Goal: Use online tool/utility: Utilize a website feature to perform a specific function

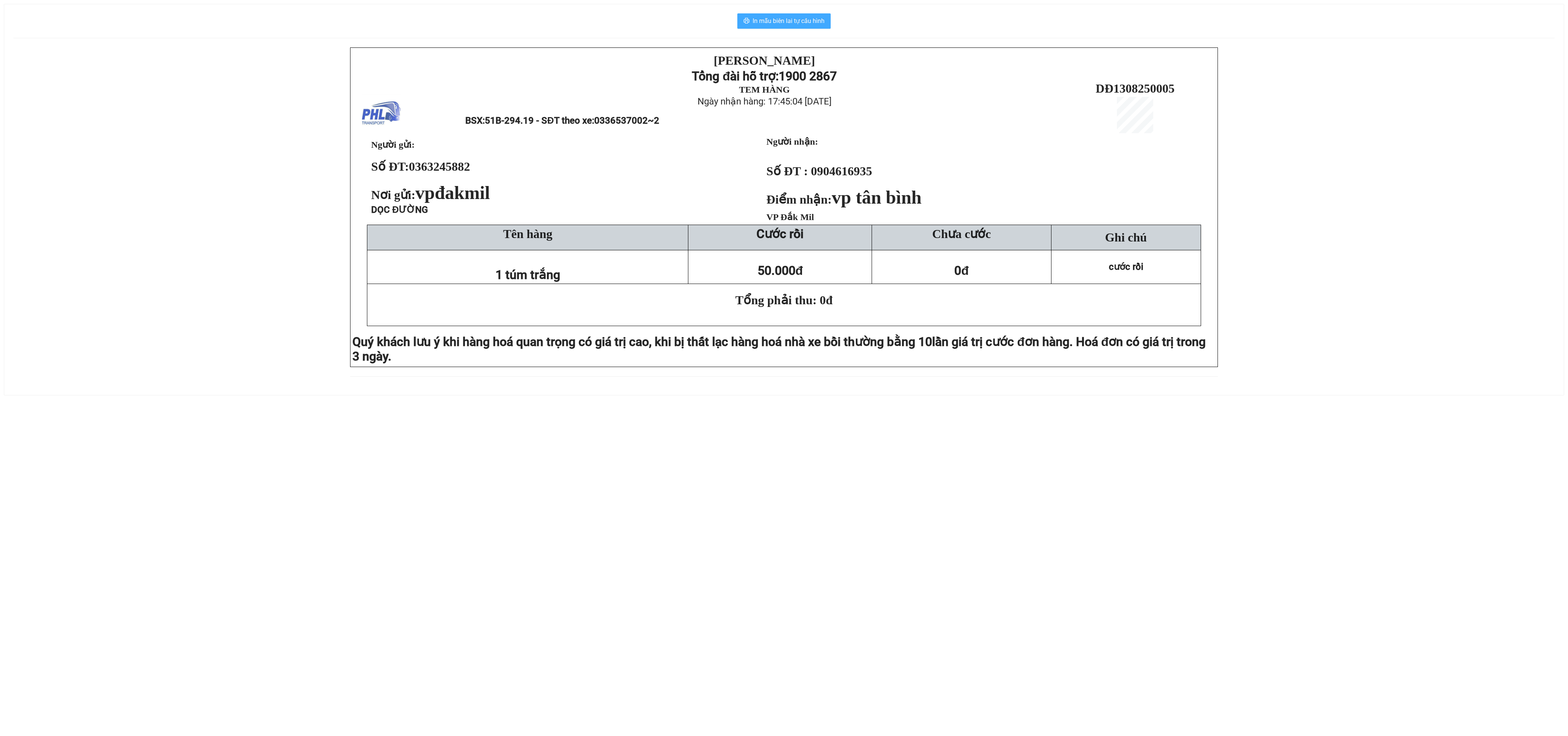
click at [763, 24] on span "In mẫu biên lai tự cấu hình" at bounding box center [789, 21] width 72 height 10
click at [775, 22] on span "In mẫu biên lai tự cấu hình" at bounding box center [789, 21] width 72 height 10
click at [777, 18] on span "In mẫu biên lai tự cấu hình" at bounding box center [789, 21] width 72 height 10
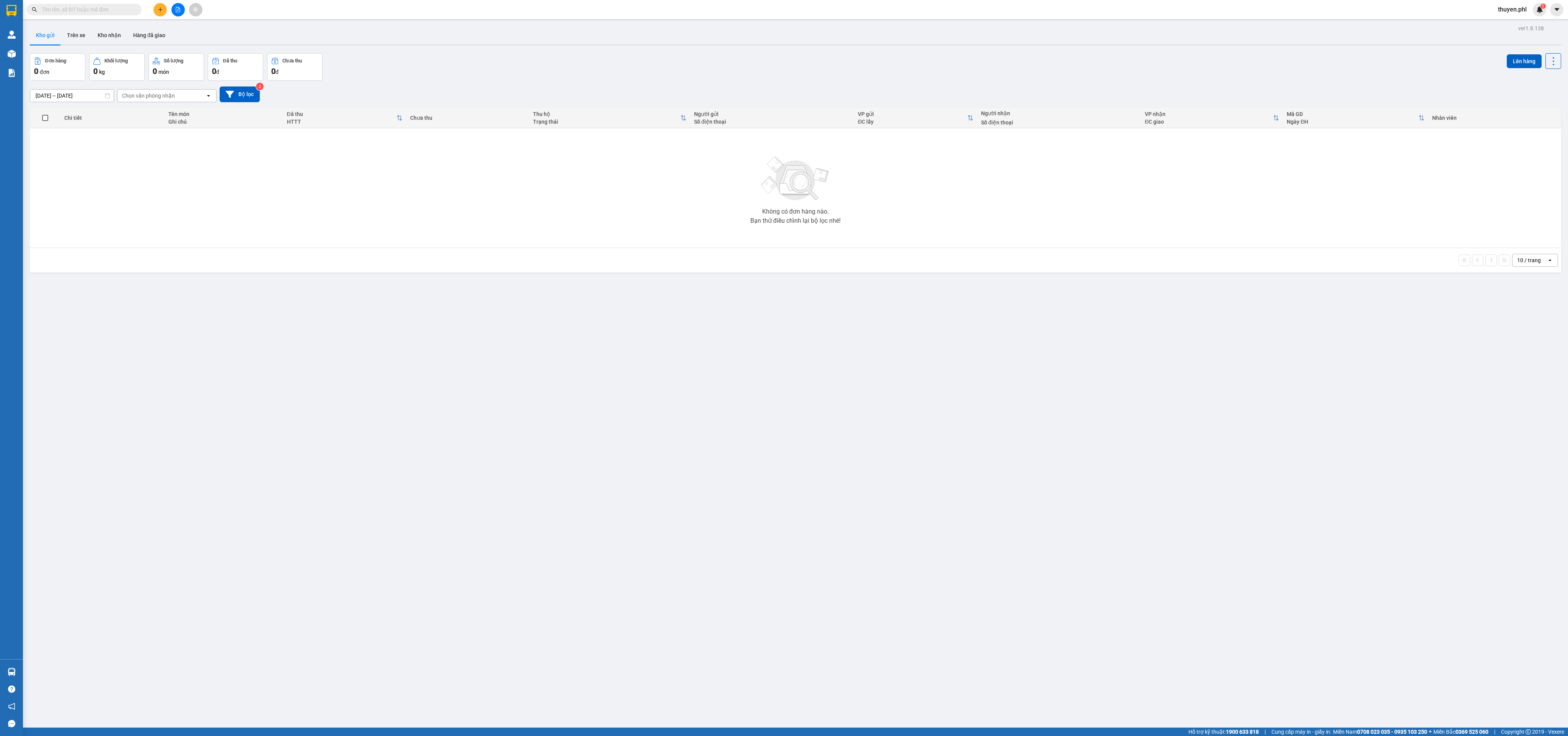
scroll to position [35, 0]
